Goal: Information Seeking & Learning: Check status

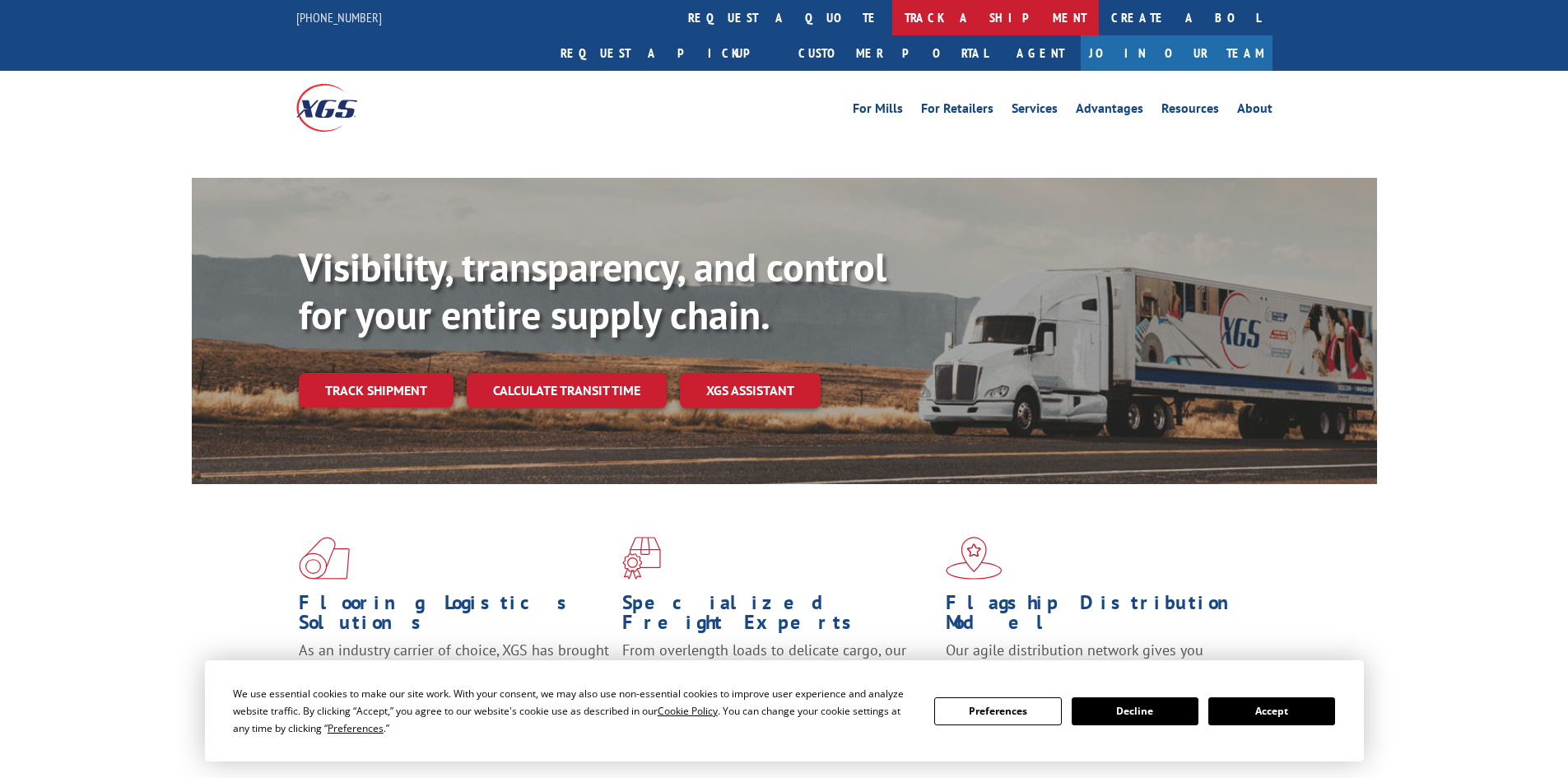
click at [892, 23] on link "track a shipment" at bounding box center [995, 17] width 207 height 35
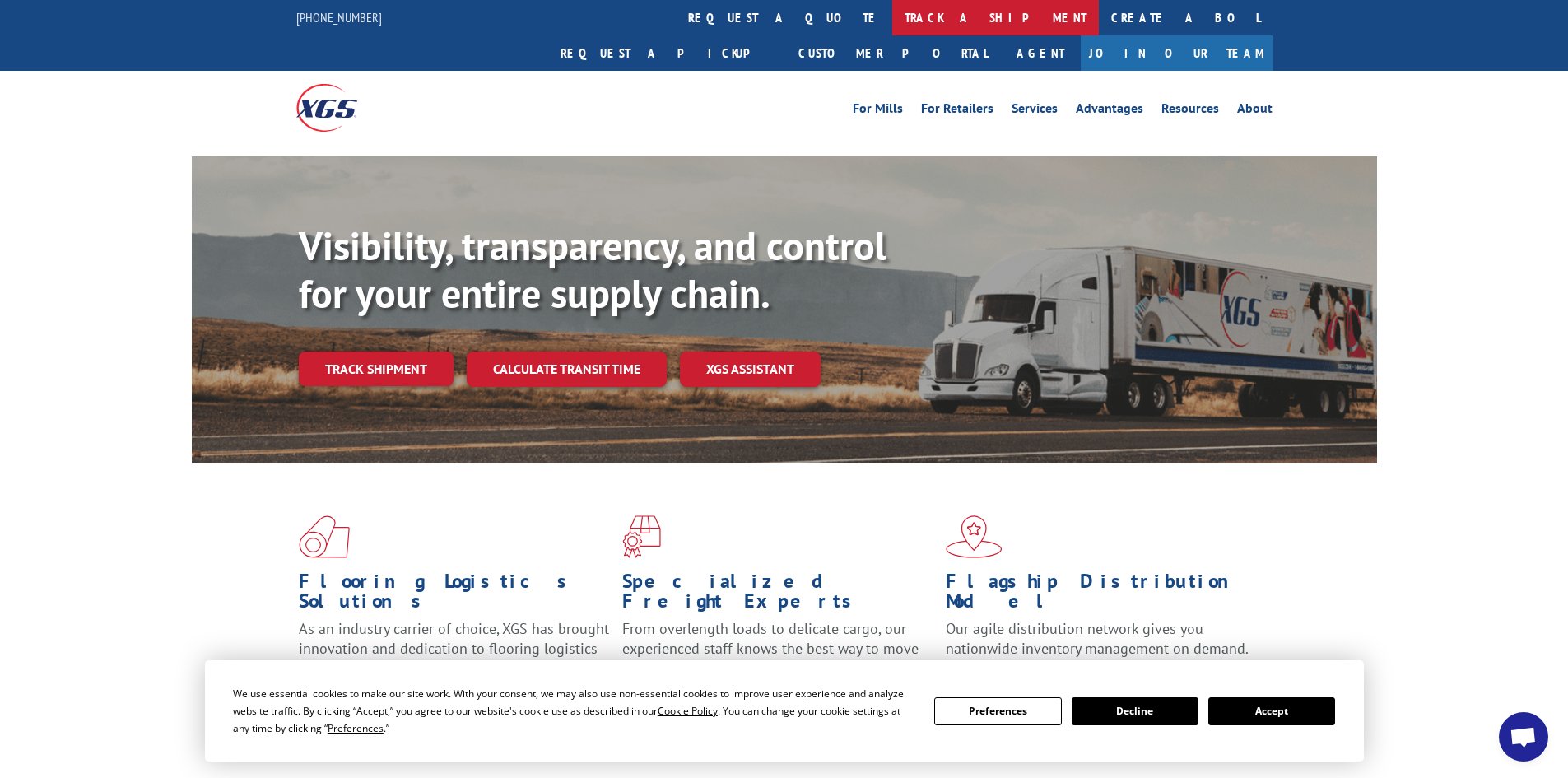
click at [892, 20] on link "track a shipment" at bounding box center [995, 17] width 207 height 35
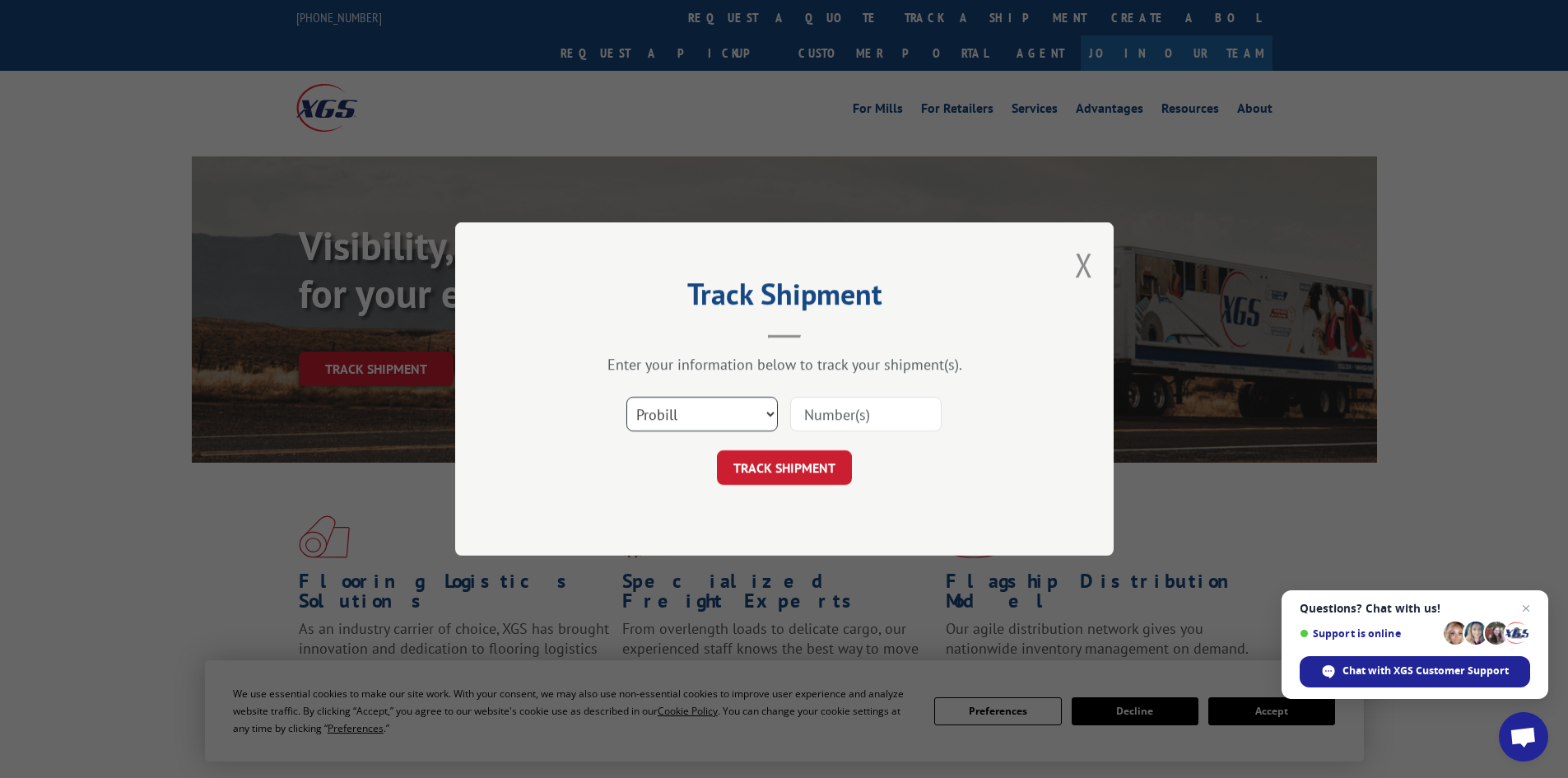
click at [707, 416] on select "Select category... Probill BOL PO" at bounding box center [702, 414] width 151 height 35
select select "bol"
click at [626, 397] on select "Select category... Probill BOL PO" at bounding box center [702, 414] width 151 height 35
paste input "7063894"
type input "7063894"
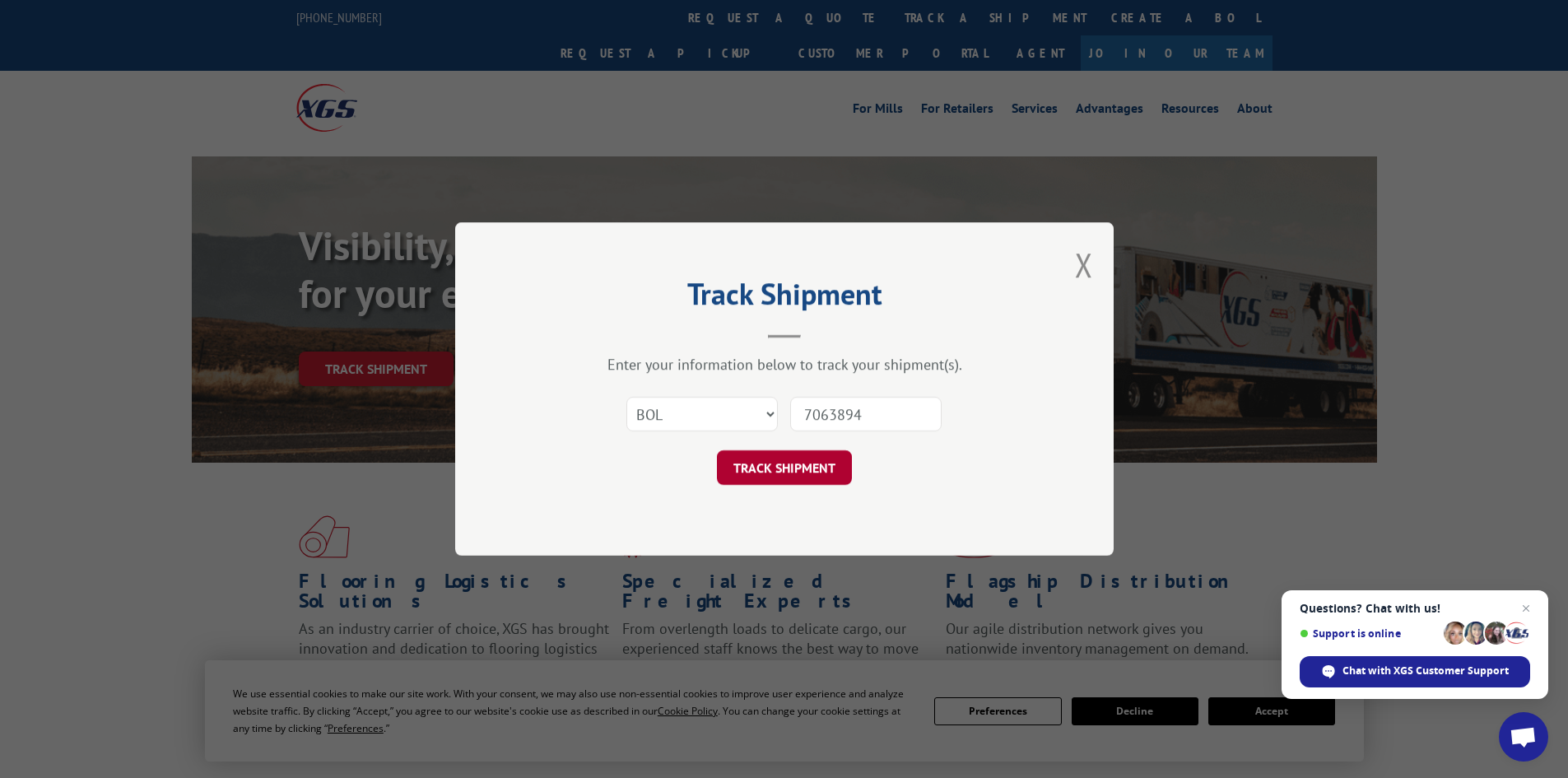
click at [795, 470] on button "TRACK SHIPMENT" at bounding box center [784, 468] width 135 height 35
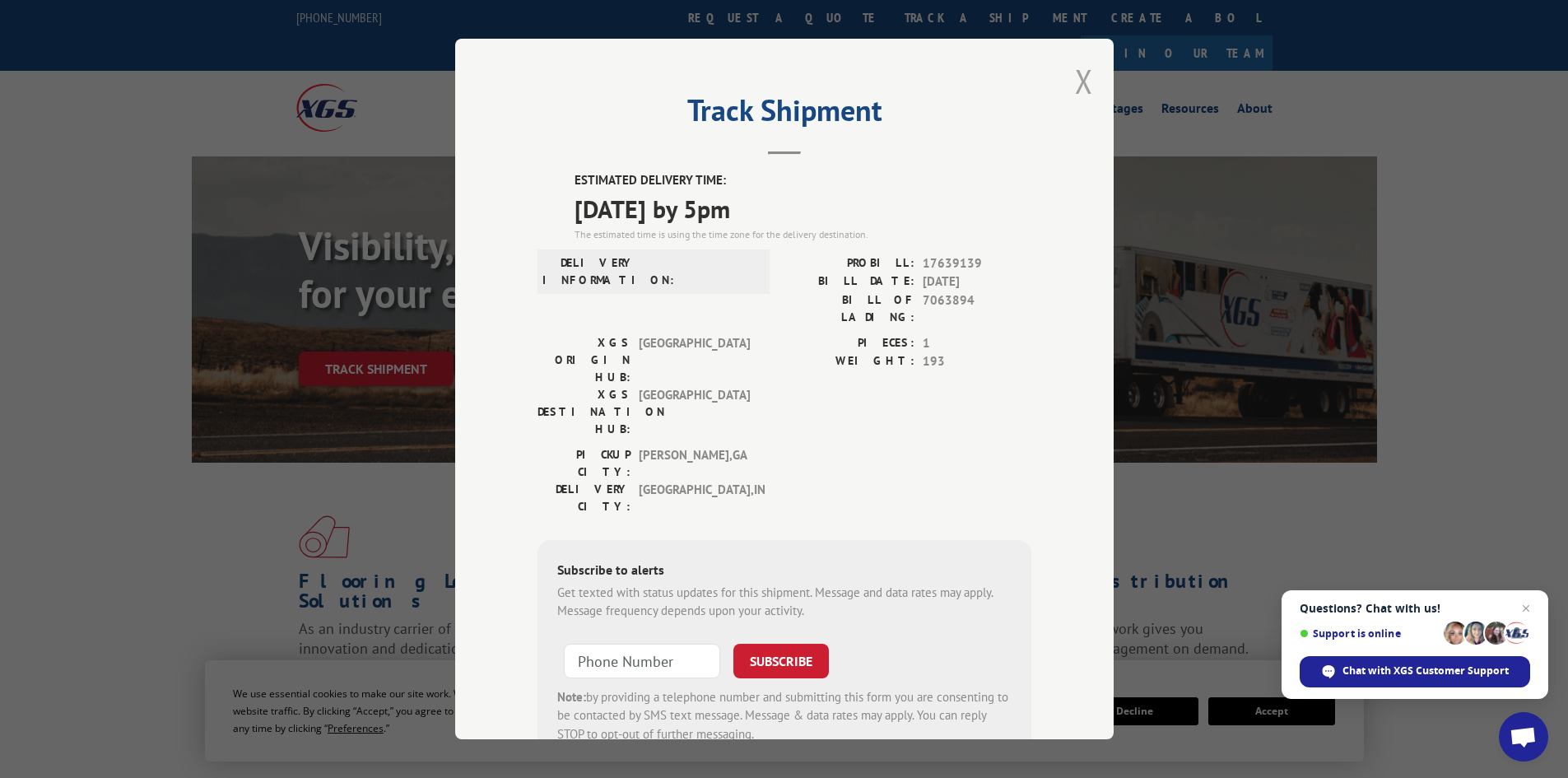
click at [1076, 81] on button "Close modal" at bounding box center [1084, 81] width 18 height 44
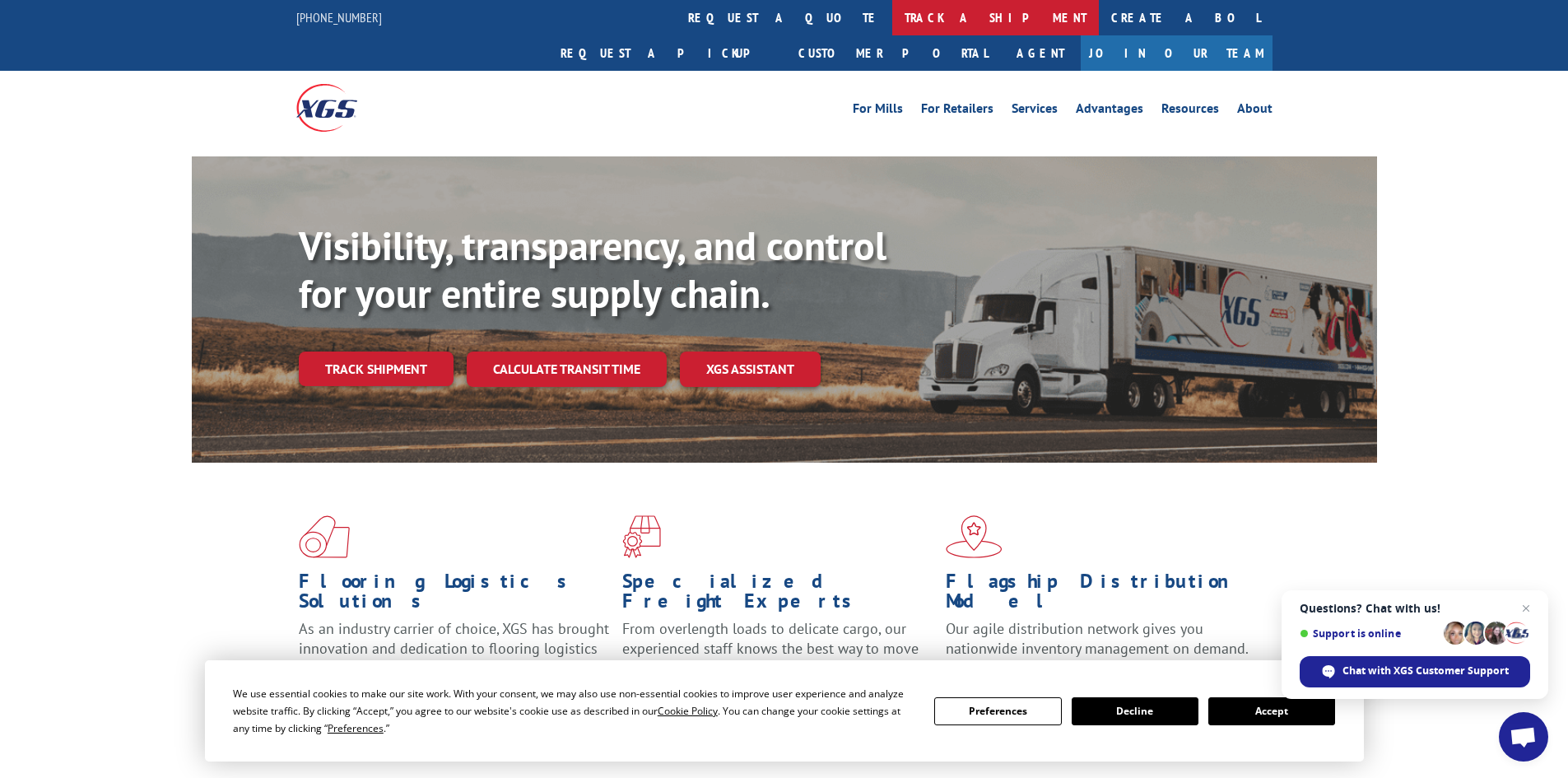
click at [892, 14] on link "track a shipment" at bounding box center [995, 17] width 207 height 35
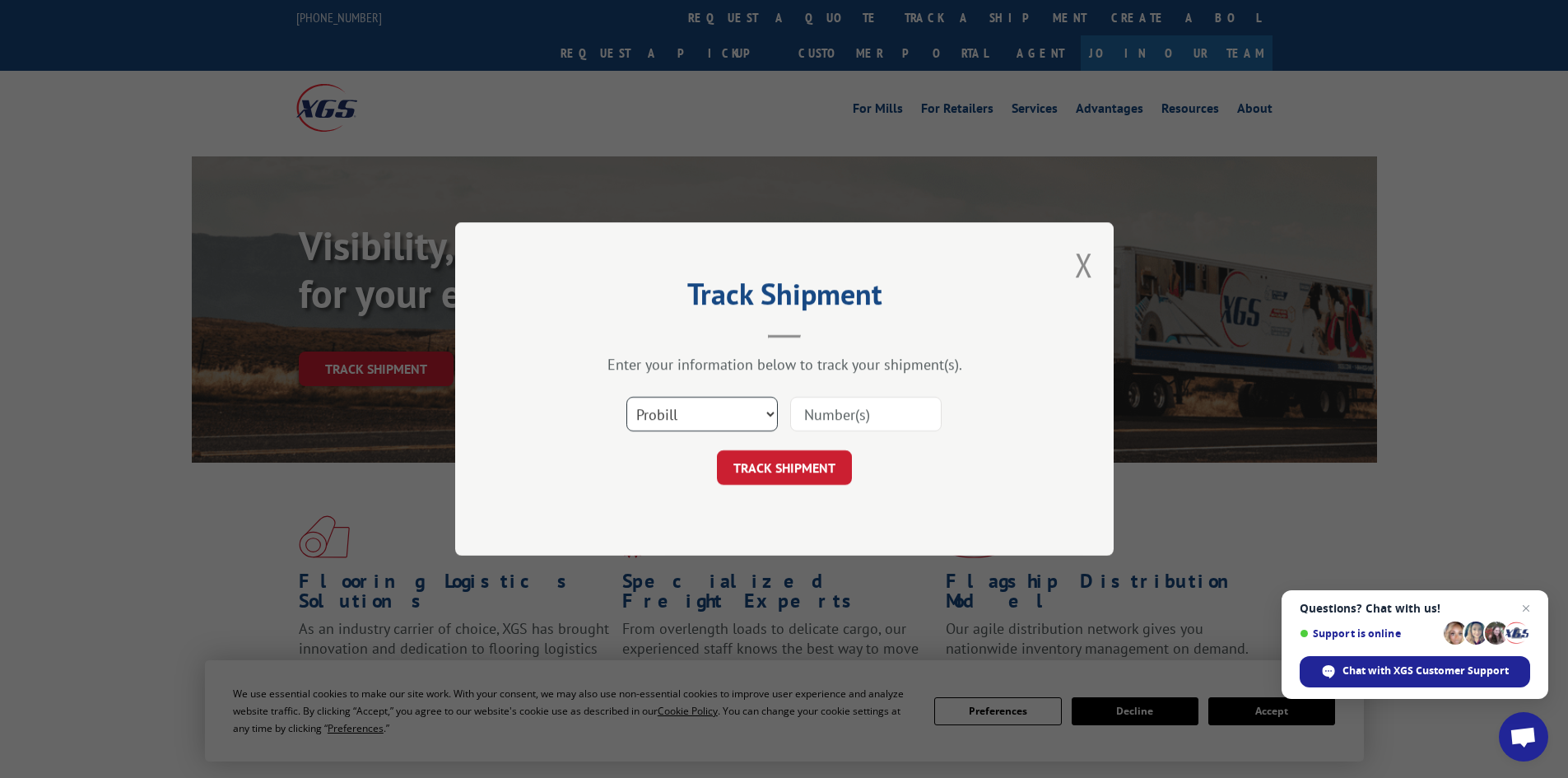
click at [711, 410] on select "Select category... Probill BOL PO" at bounding box center [702, 414] width 151 height 35
select select "bol"
click at [626, 397] on select "Select category... Probill BOL PO" at bounding box center [702, 414] width 151 height 35
click at [823, 413] on input at bounding box center [866, 414] width 151 height 35
paste input "5562597"
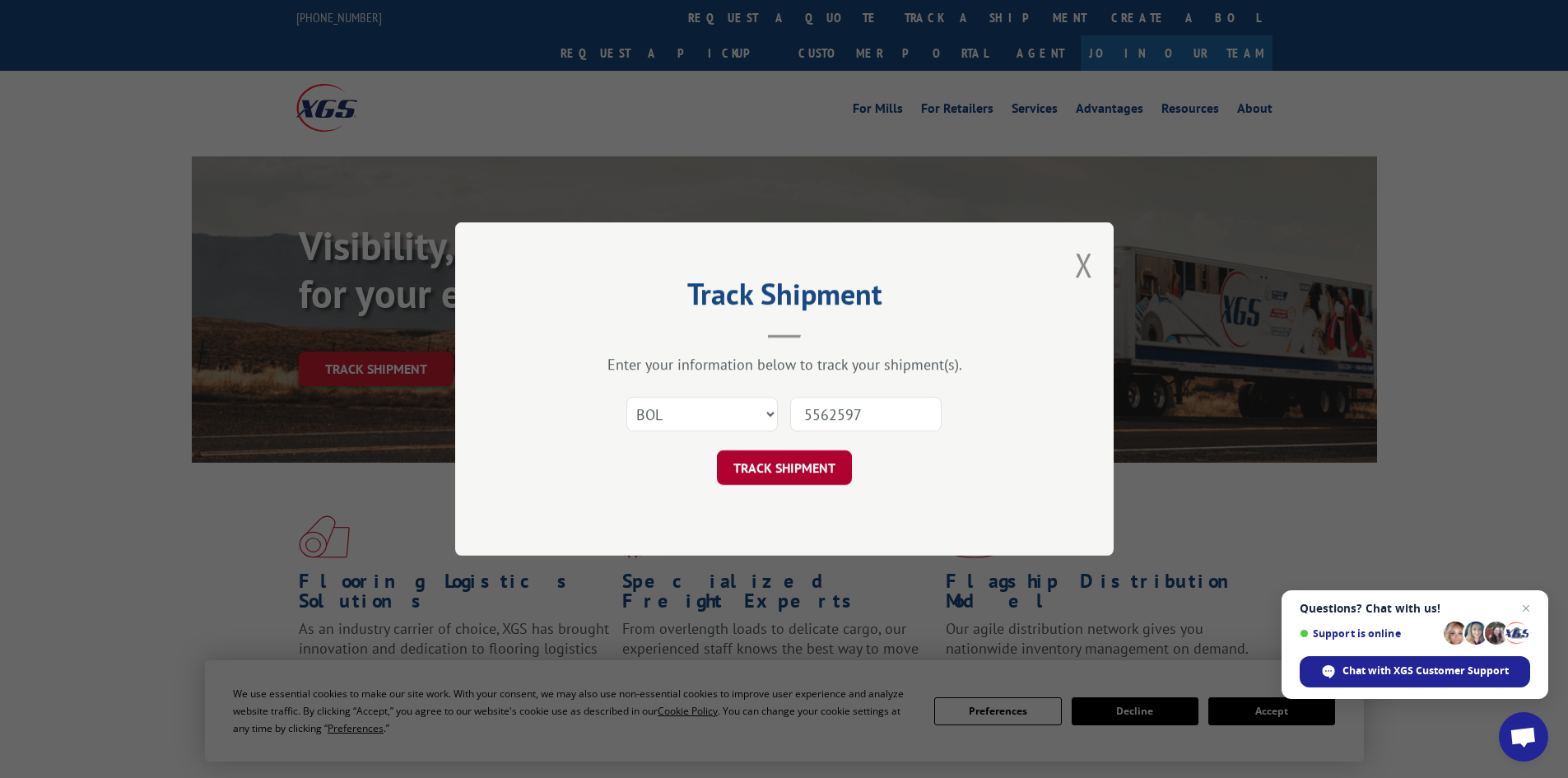
type input "5562597"
click at [798, 477] on button "TRACK SHIPMENT" at bounding box center [784, 468] width 135 height 35
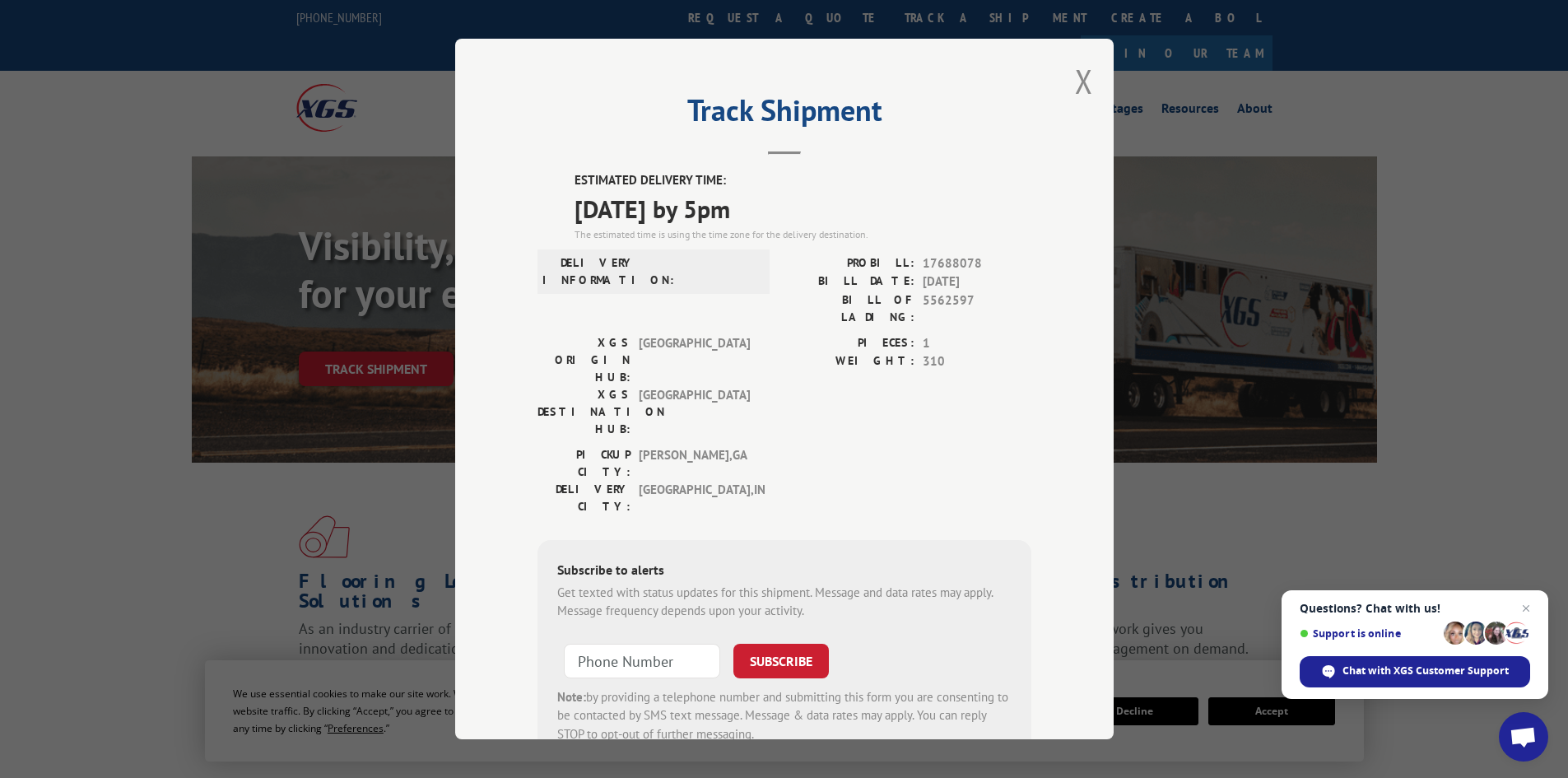
drag, startPoint x: 1080, startPoint y: 81, endPoint x: 1055, endPoint y: 75, distance: 25.7
click at [1075, 79] on button "Close modal" at bounding box center [1084, 81] width 18 height 44
